Goal: Find specific page/section

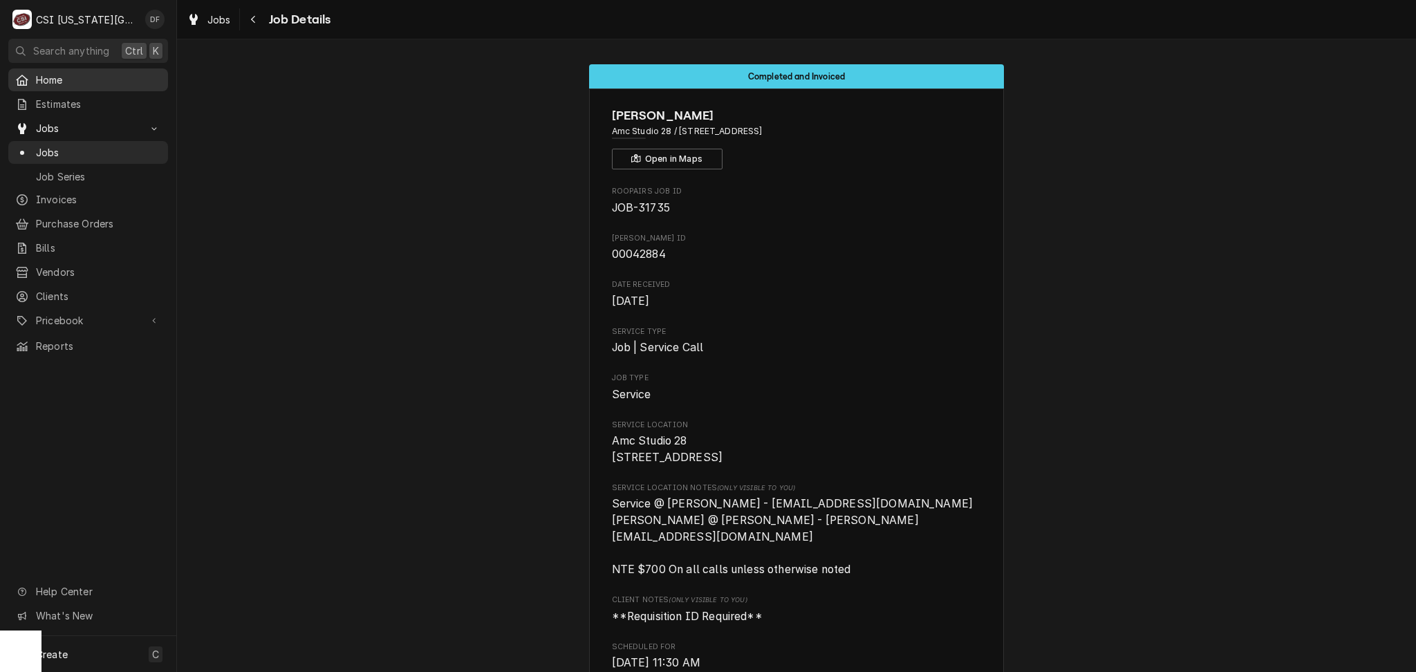
scroll to position [0, 22]
click at [81, 204] on link "Invoices" at bounding box center [88, 199] width 160 height 23
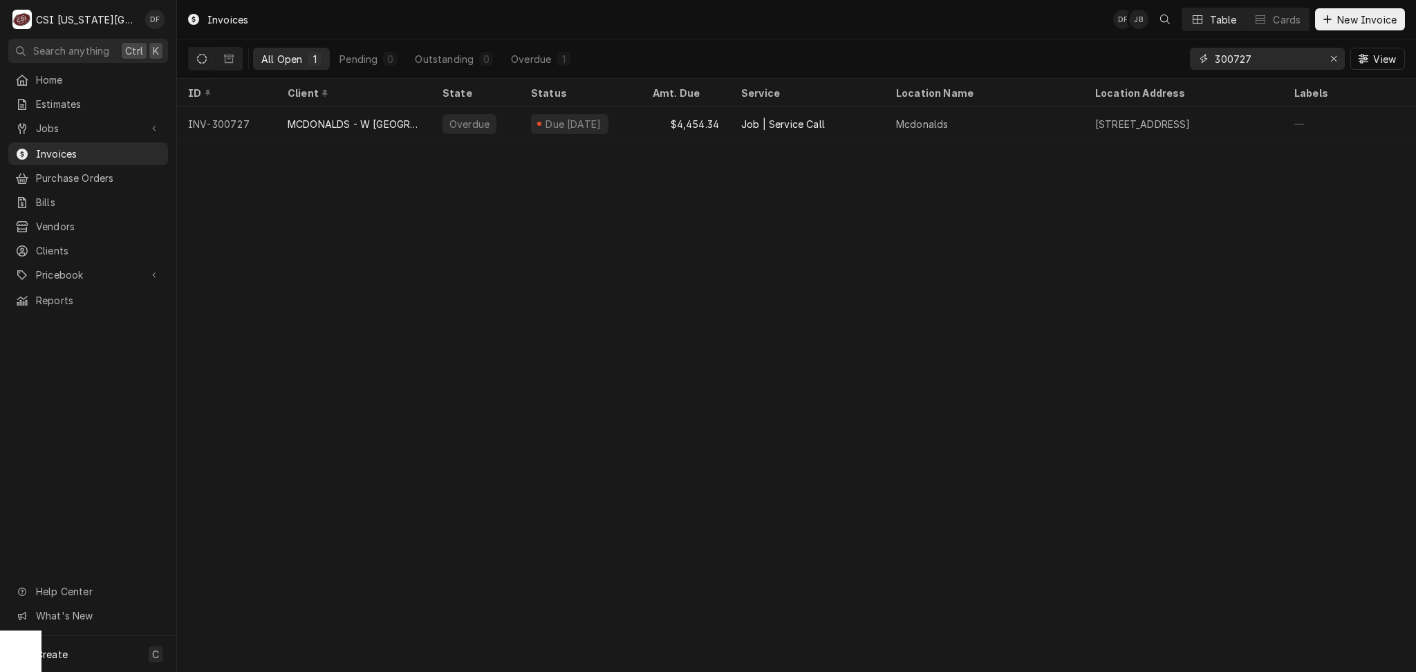
drag, startPoint x: 1255, startPoint y: 59, endPoint x: 1230, endPoint y: 59, distance: 24.9
click at [1230, 59] on input "300727" at bounding box center [1267, 59] width 104 height 22
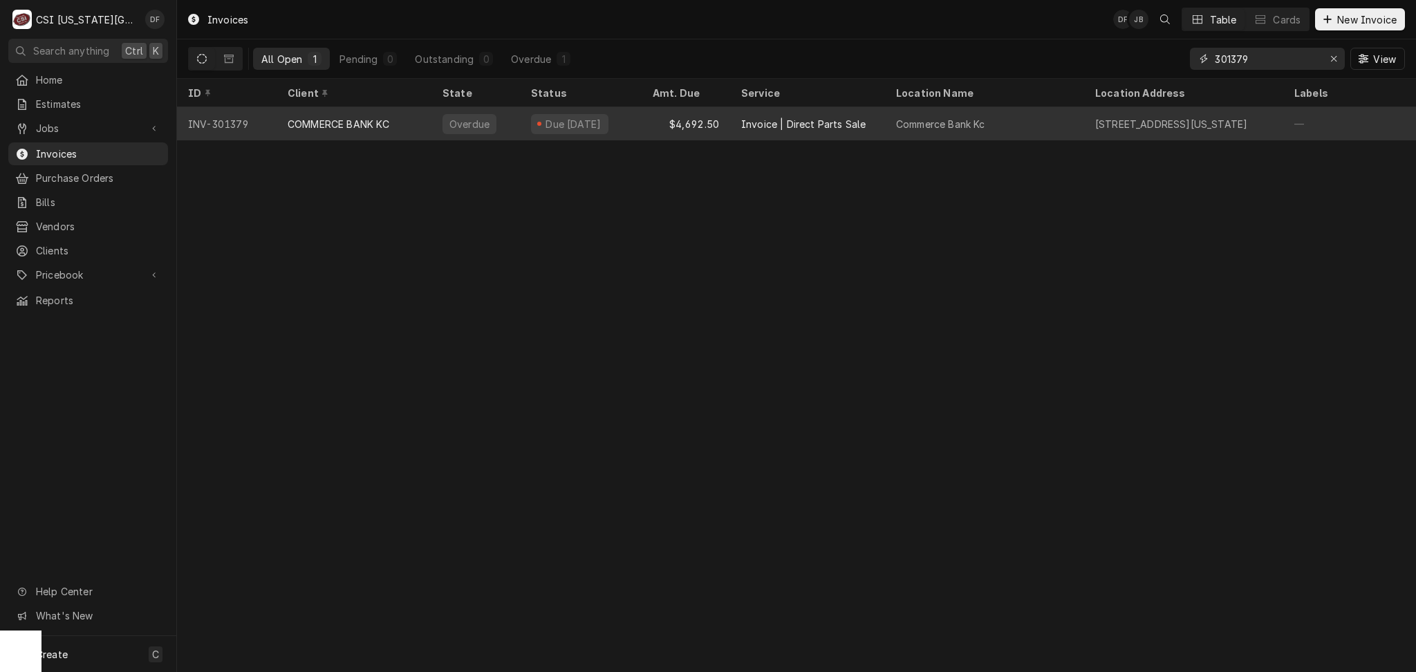
type input "301379"
click at [872, 123] on div "Invoice | Direct Parts Sale" at bounding box center [807, 123] width 155 height 33
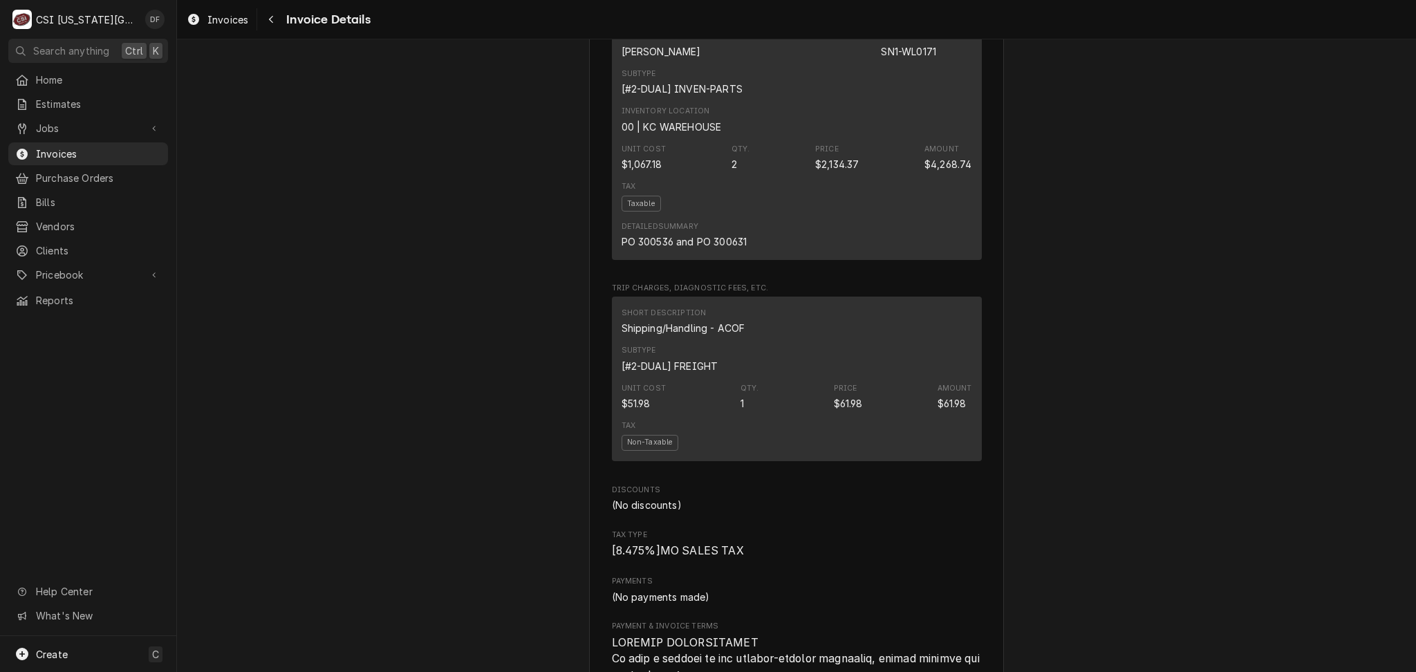
scroll to position [727, 0]
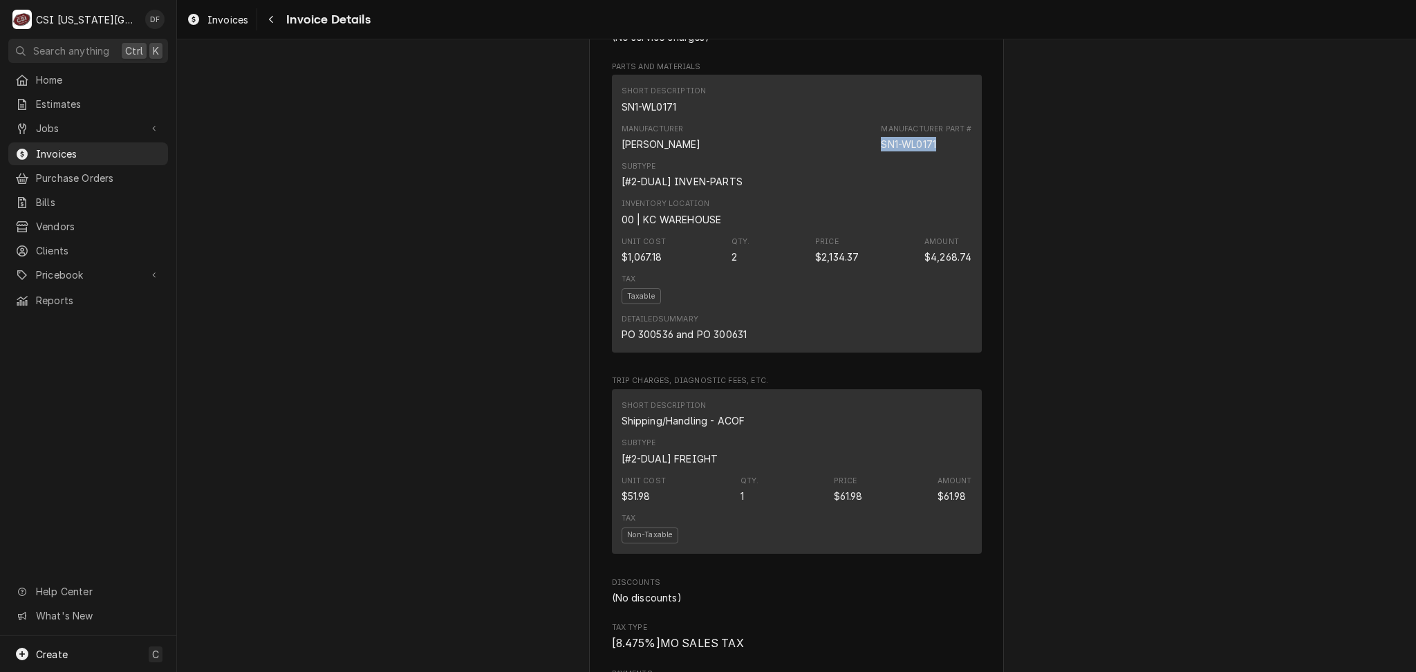
drag, startPoint x: 936, startPoint y: 198, endPoint x: 840, endPoint y: 196, distance: 96.8
click at [840, 156] on div "Manufacturer WELLS Manufacturer Part # SN1-WL0171" at bounding box center [797, 137] width 351 height 37
copy div "SN1-WL0171"
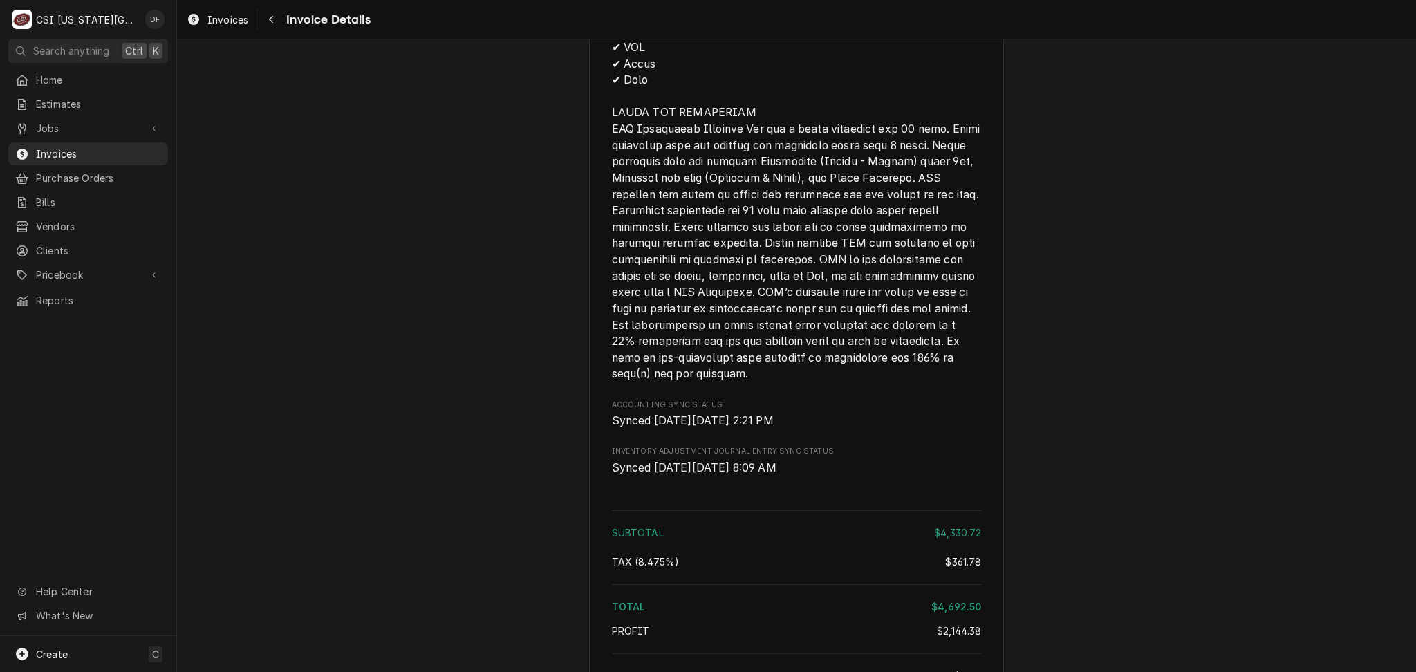
scroll to position [2017, 0]
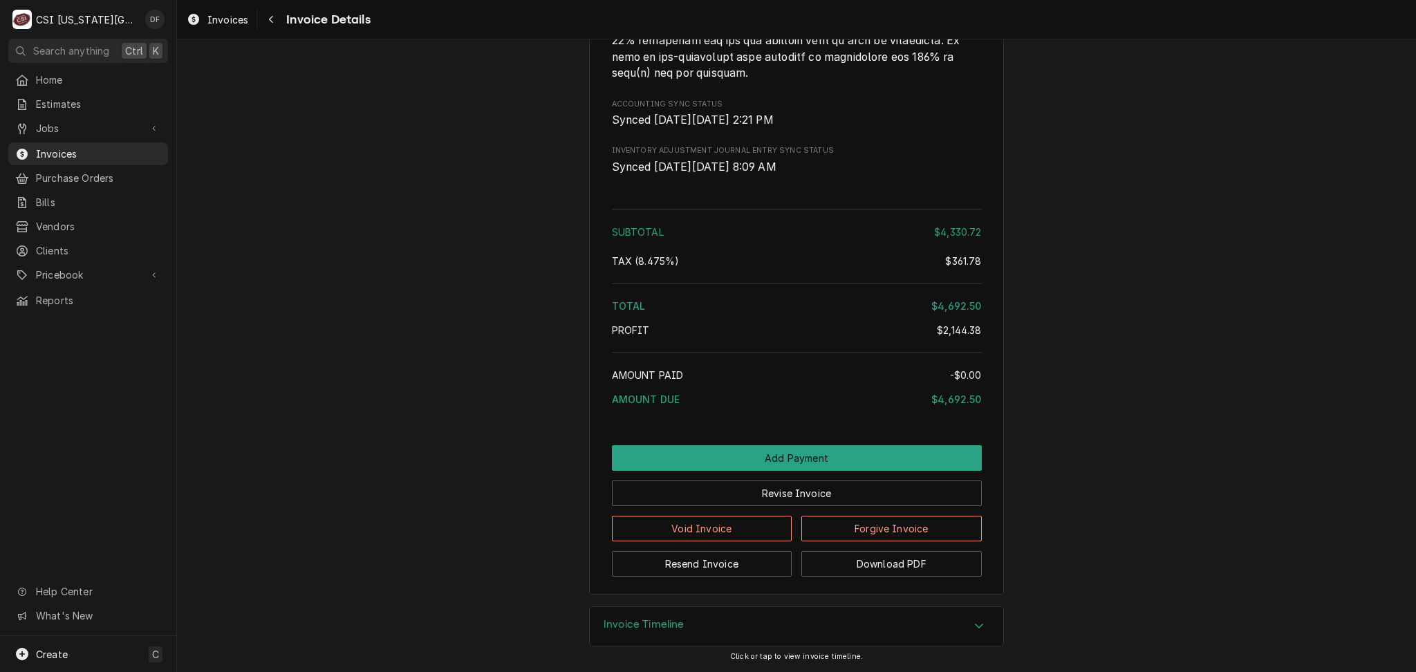
click at [646, 628] on h3 "Invoice Timeline" at bounding box center [644, 624] width 81 height 13
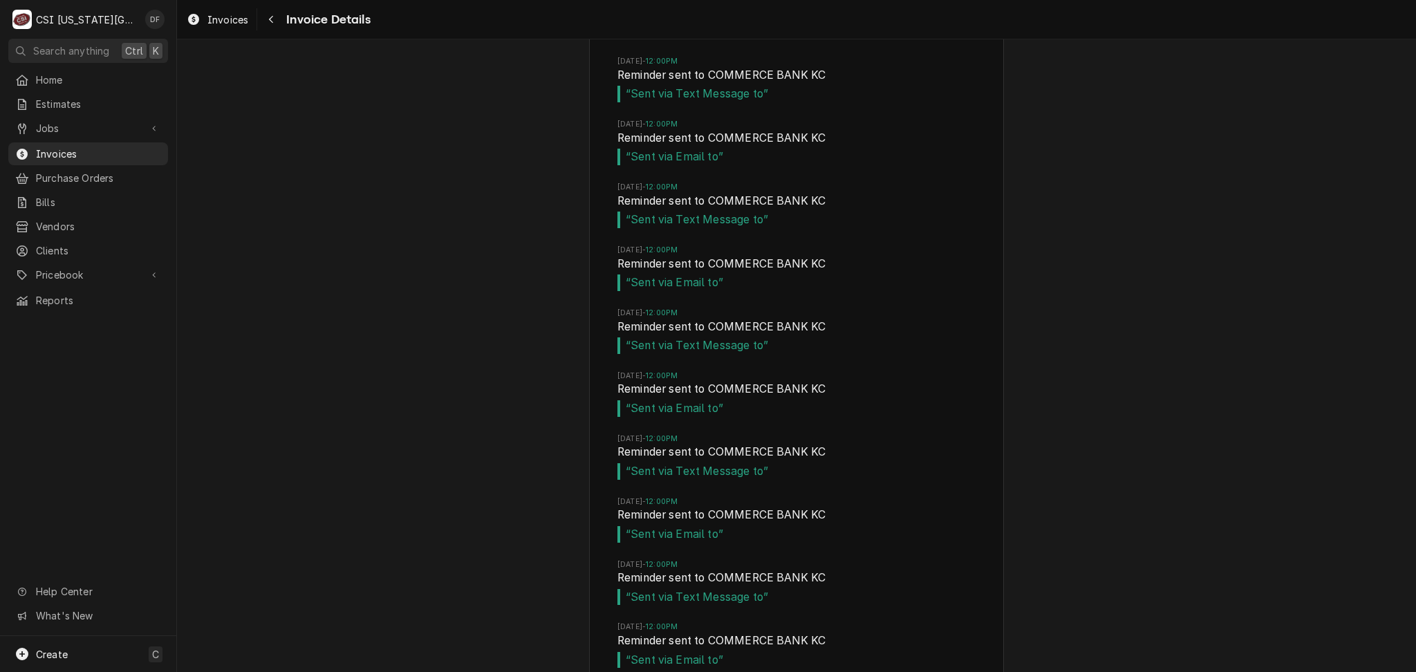
scroll to position [3514, 0]
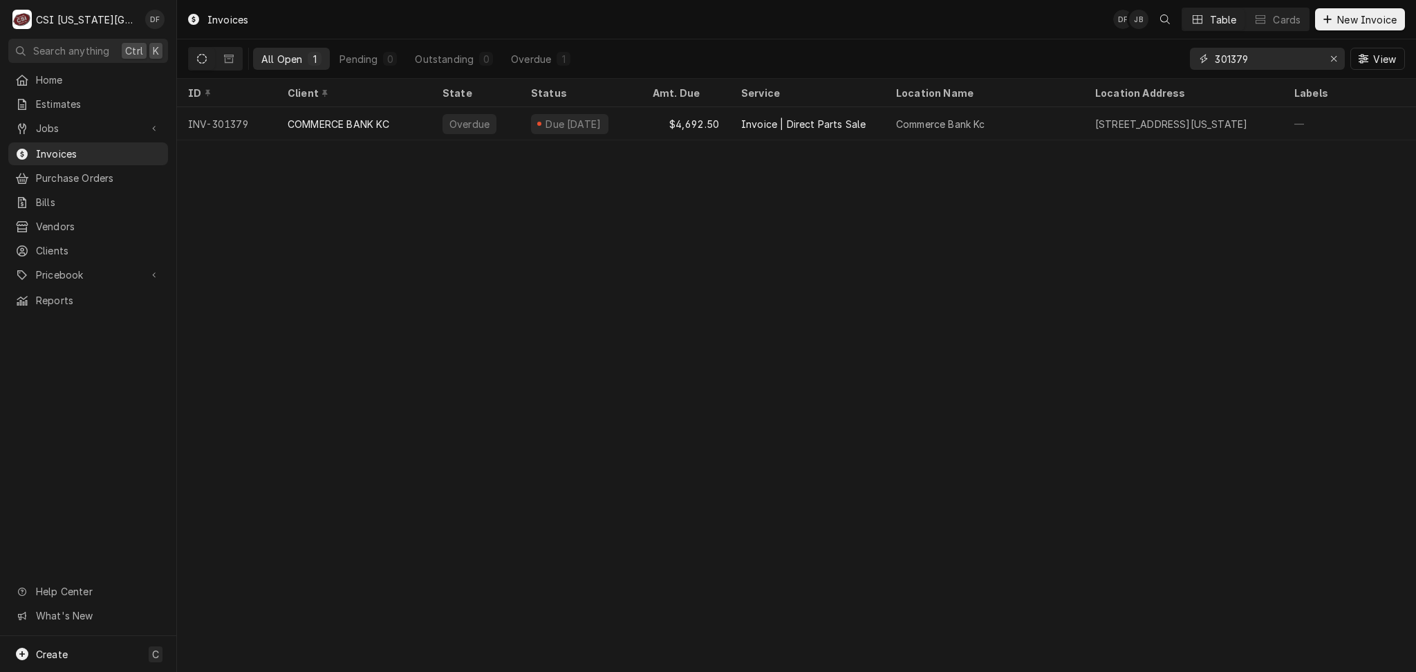
drag, startPoint x: 1277, startPoint y: 58, endPoint x: 1228, endPoint y: 59, distance: 49.1
click at [1228, 59] on input "301379" at bounding box center [1267, 59] width 104 height 22
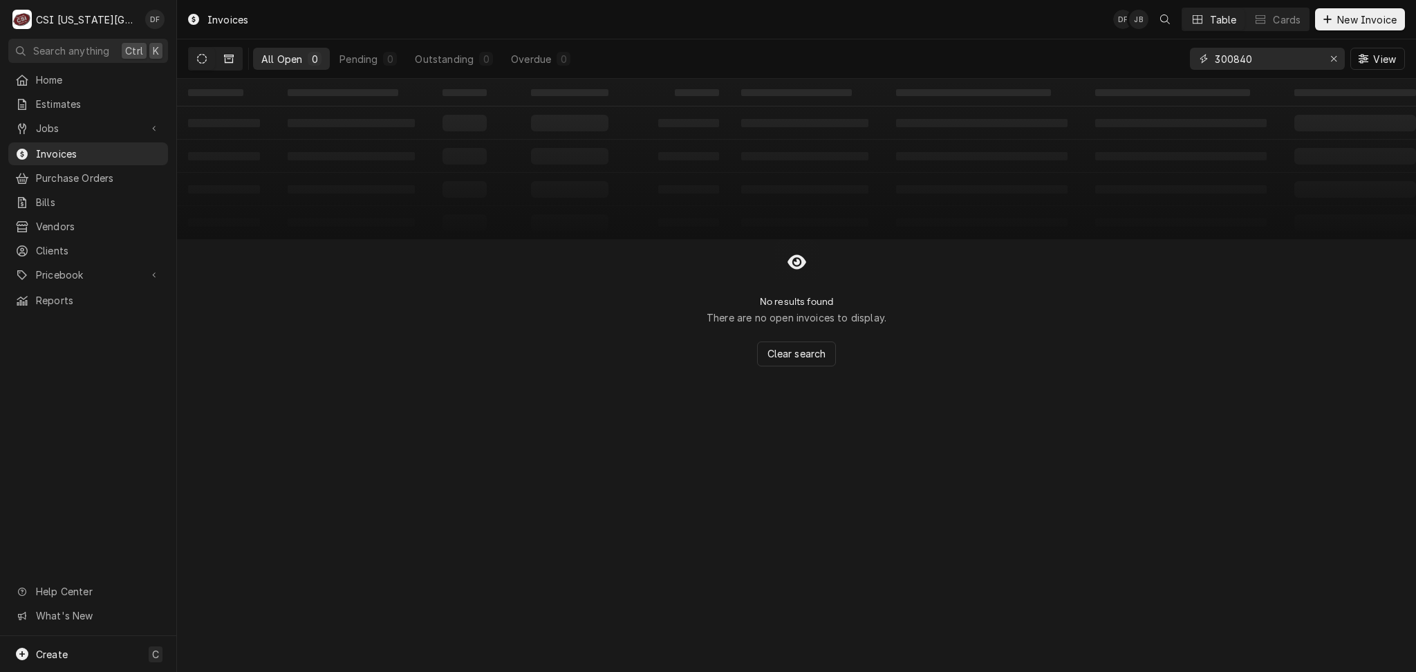
type input "300840"
click at [231, 65] on button "Dynamic Content Wrapper" at bounding box center [229, 59] width 26 height 22
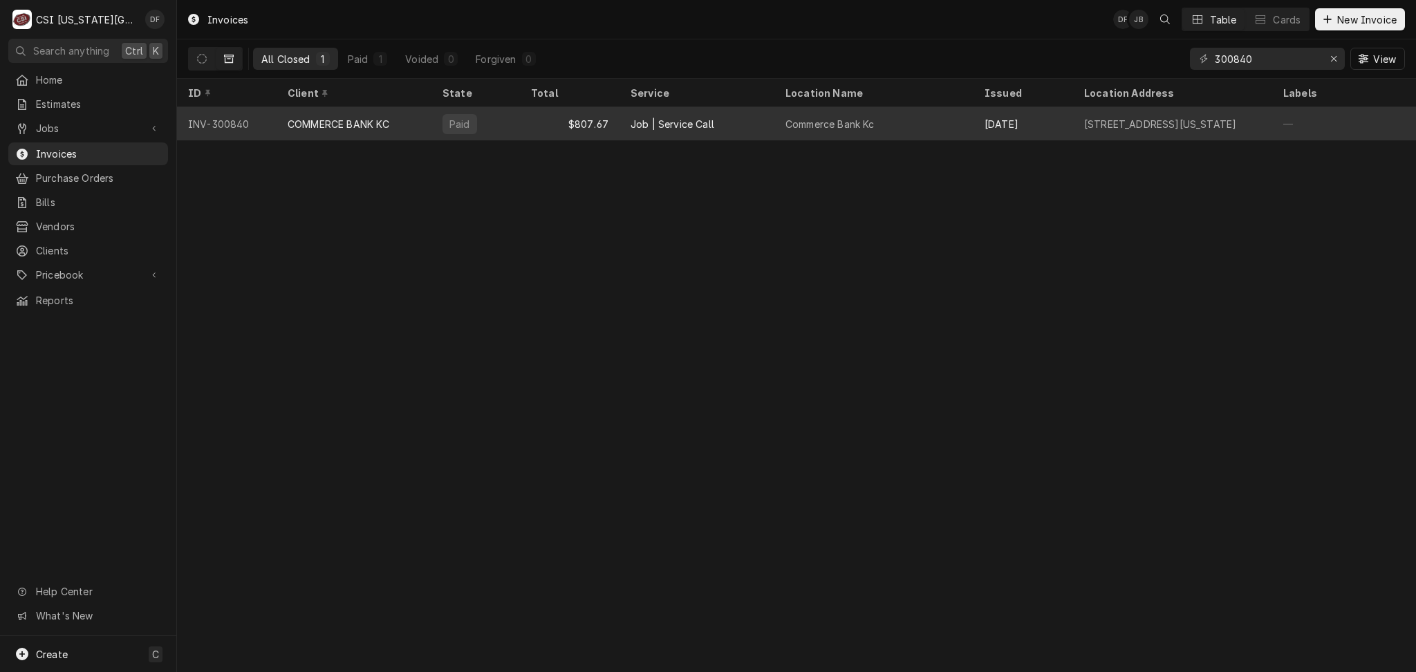
click at [676, 131] on div "Job | Service Call" at bounding box center [697, 123] width 155 height 33
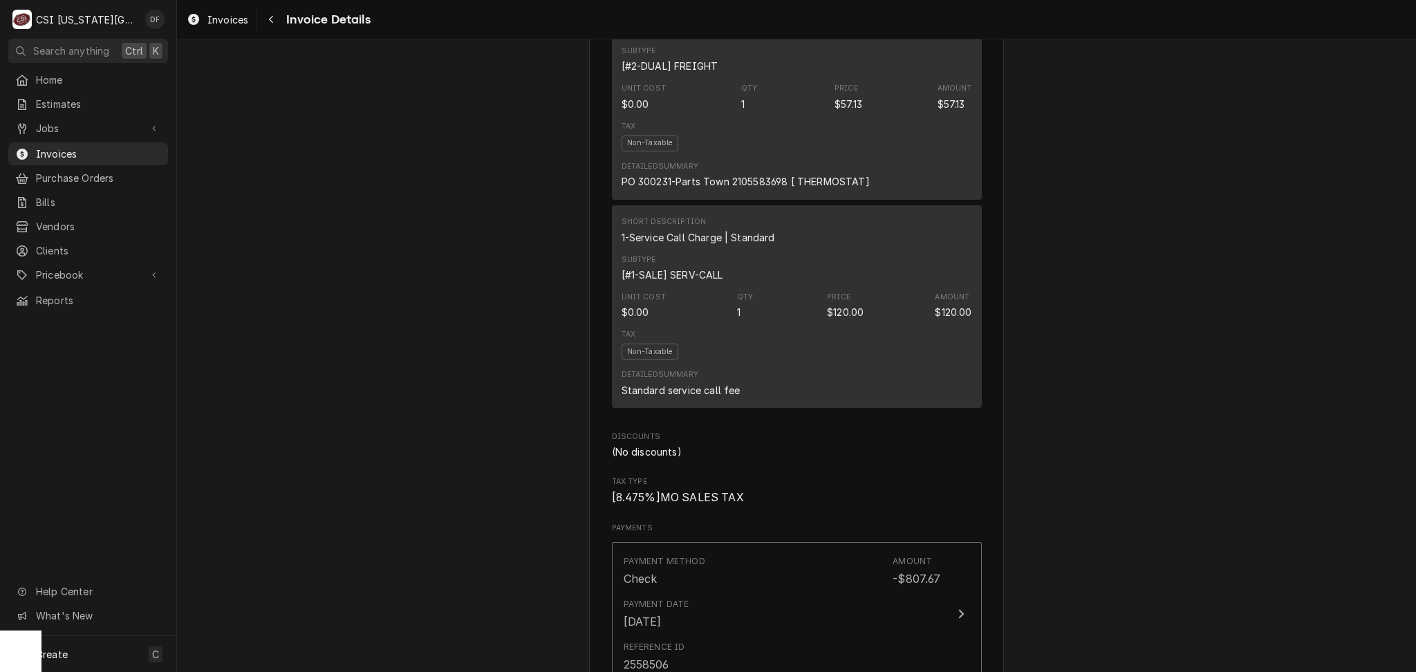
scroll to position [1199, 0]
